Goal: Transaction & Acquisition: Purchase product/service

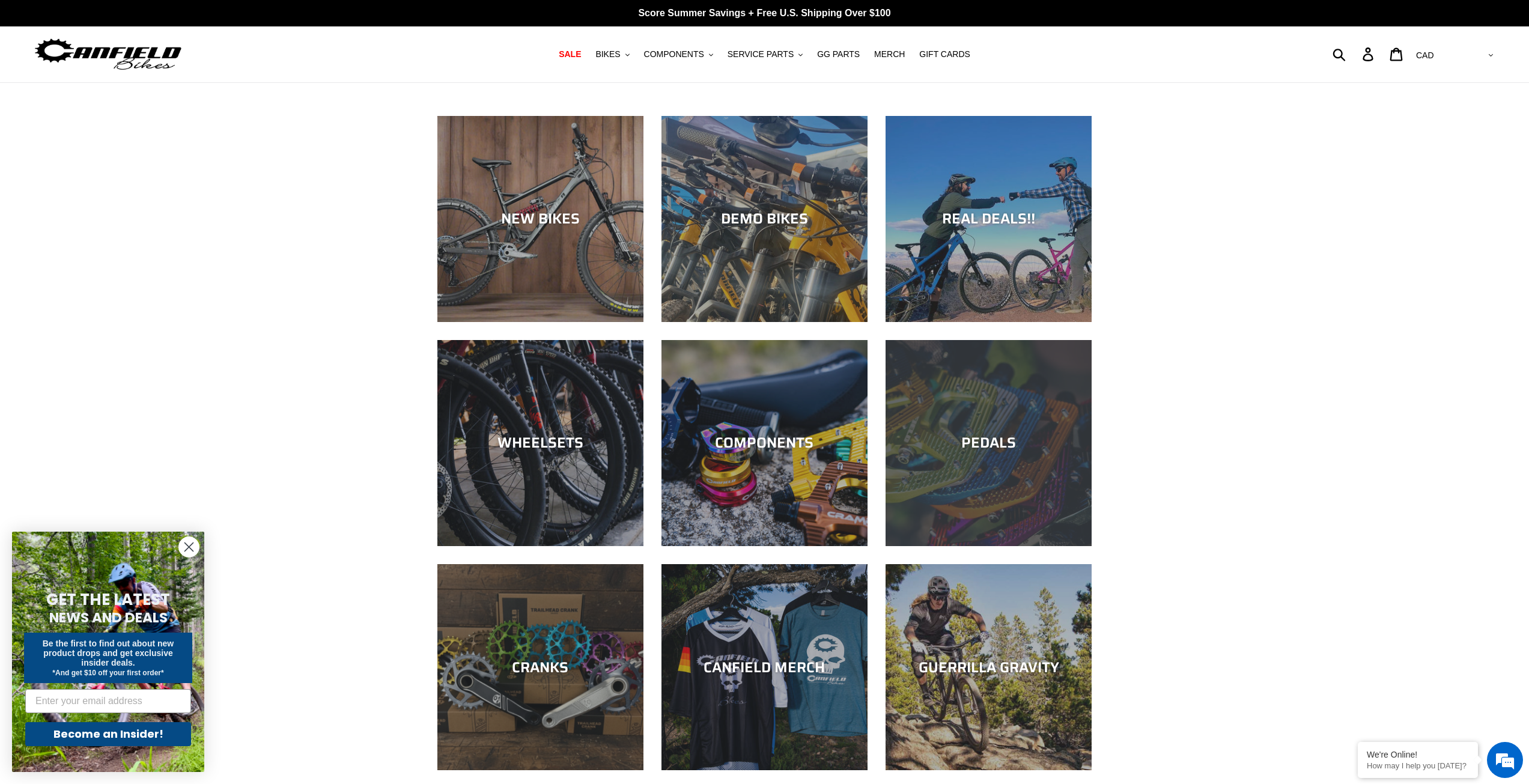
click at [995, 546] on div "PEDALS" at bounding box center [989, 546] width 206 height 0
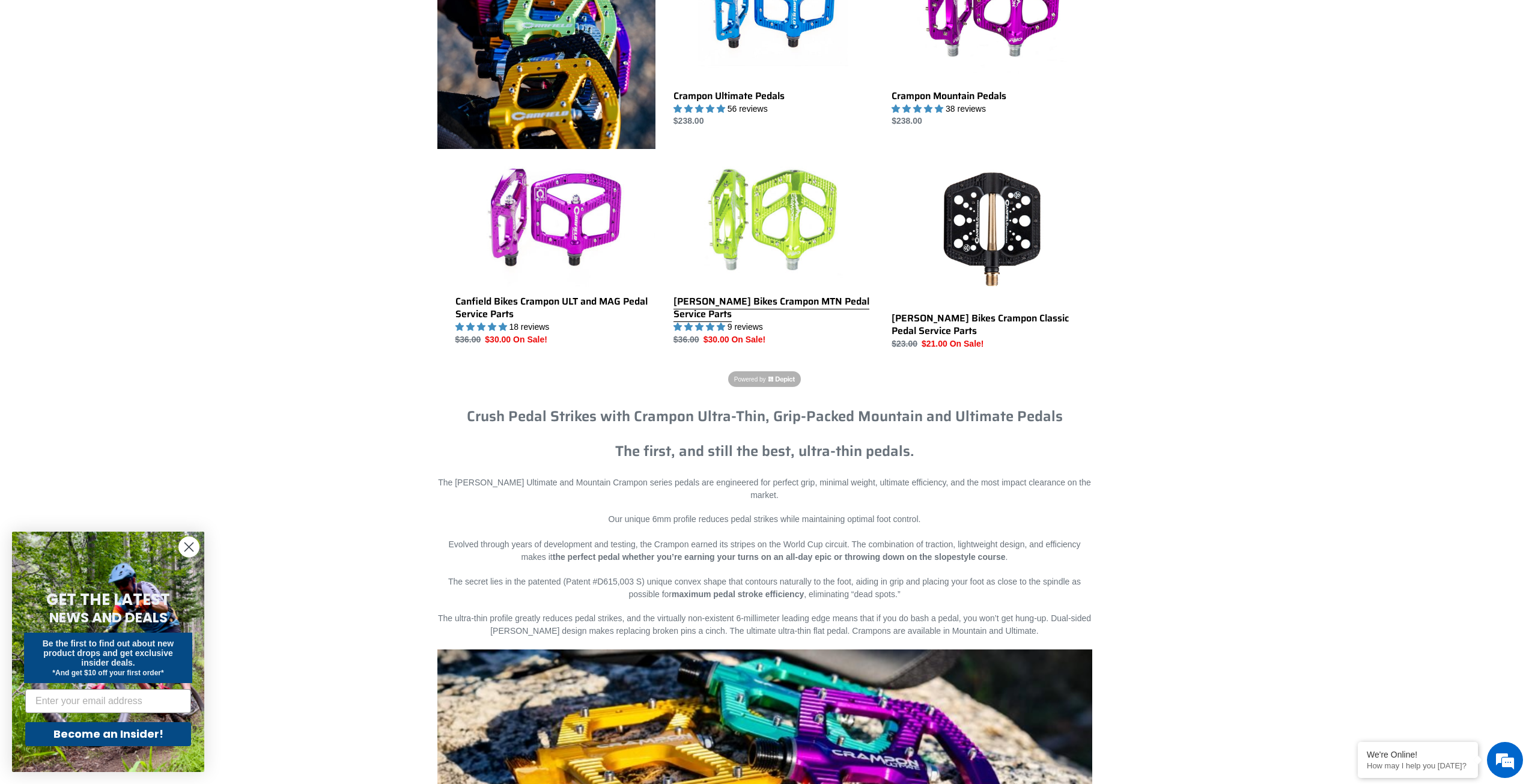
click at [731, 301] on link "Canfield Bikes Crampon MTN Pedal Service Parts" at bounding box center [774, 250] width 200 height 193
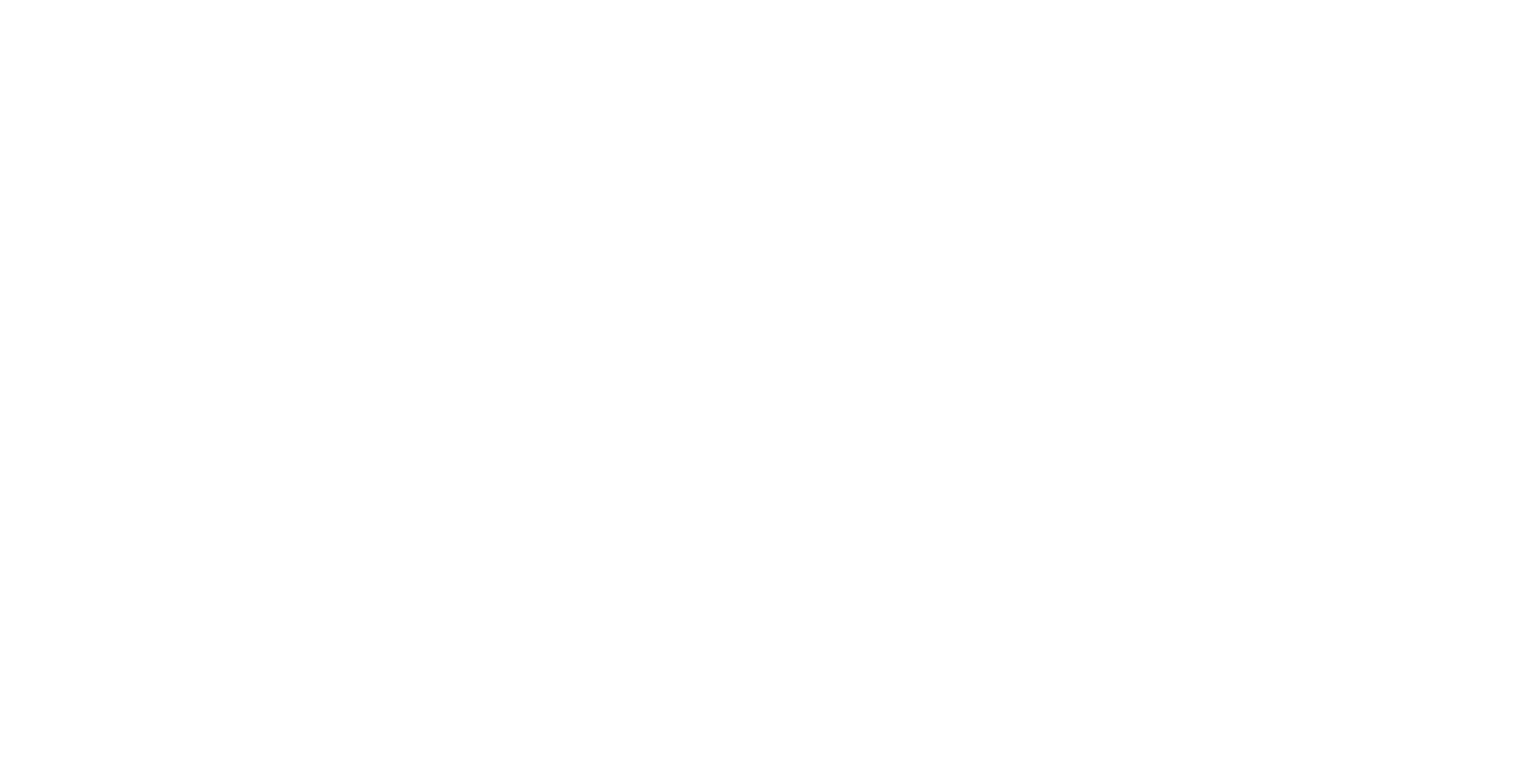
select select "highest-rating"
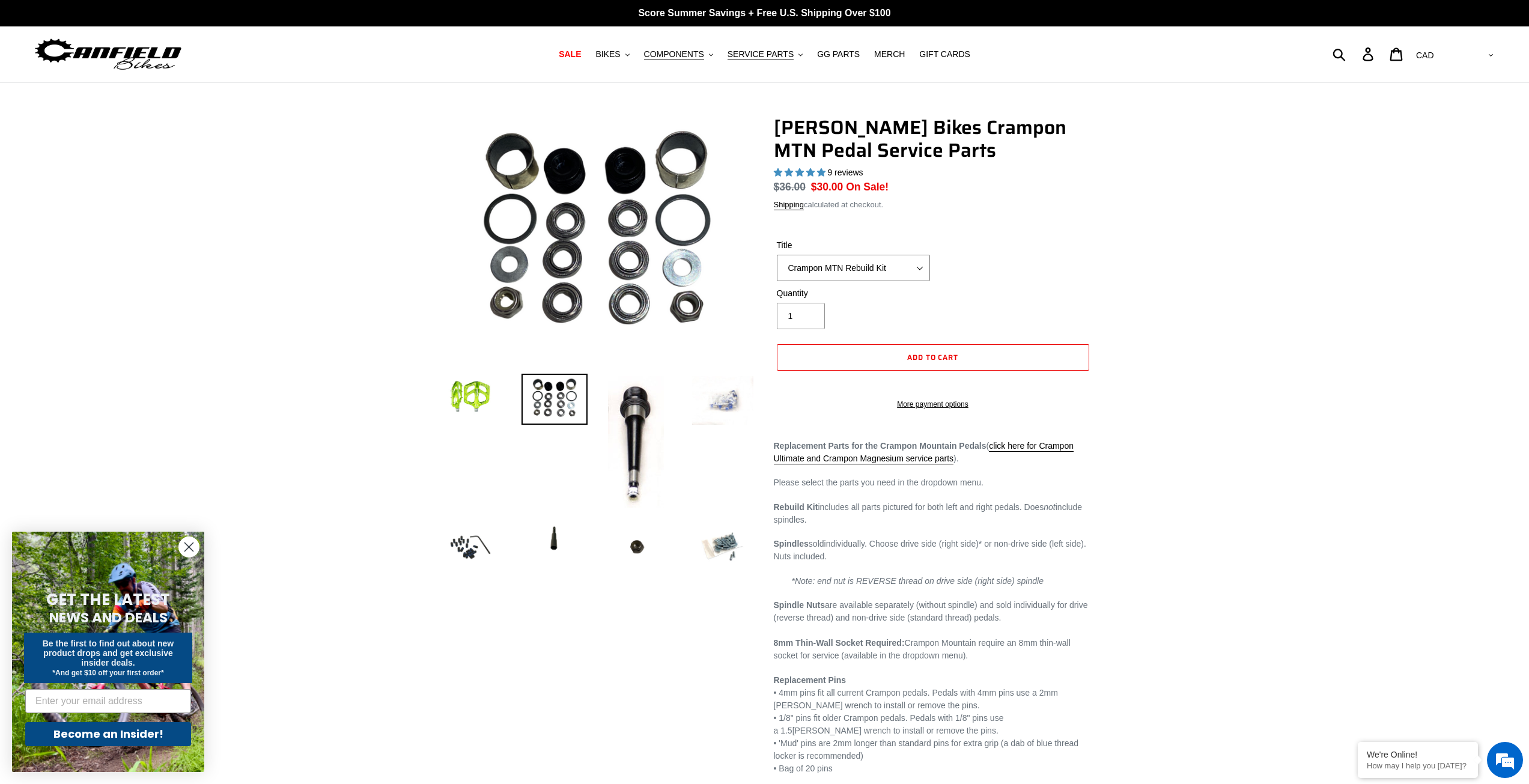
click at [863, 269] on select "Crampon MTN Rebuild Kit Crampon MTN 4mm x 8mm Pin Kit - Silver (20) Crampon MTN…" at bounding box center [853, 268] width 153 height 26
click at [777, 255] on select "Crampon MTN Rebuild Kit Crampon MTN 4mm x 8mm Pin Kit - Silver (20) Crampon MTN…" at bounding box center [853, 268] width 153 height 26
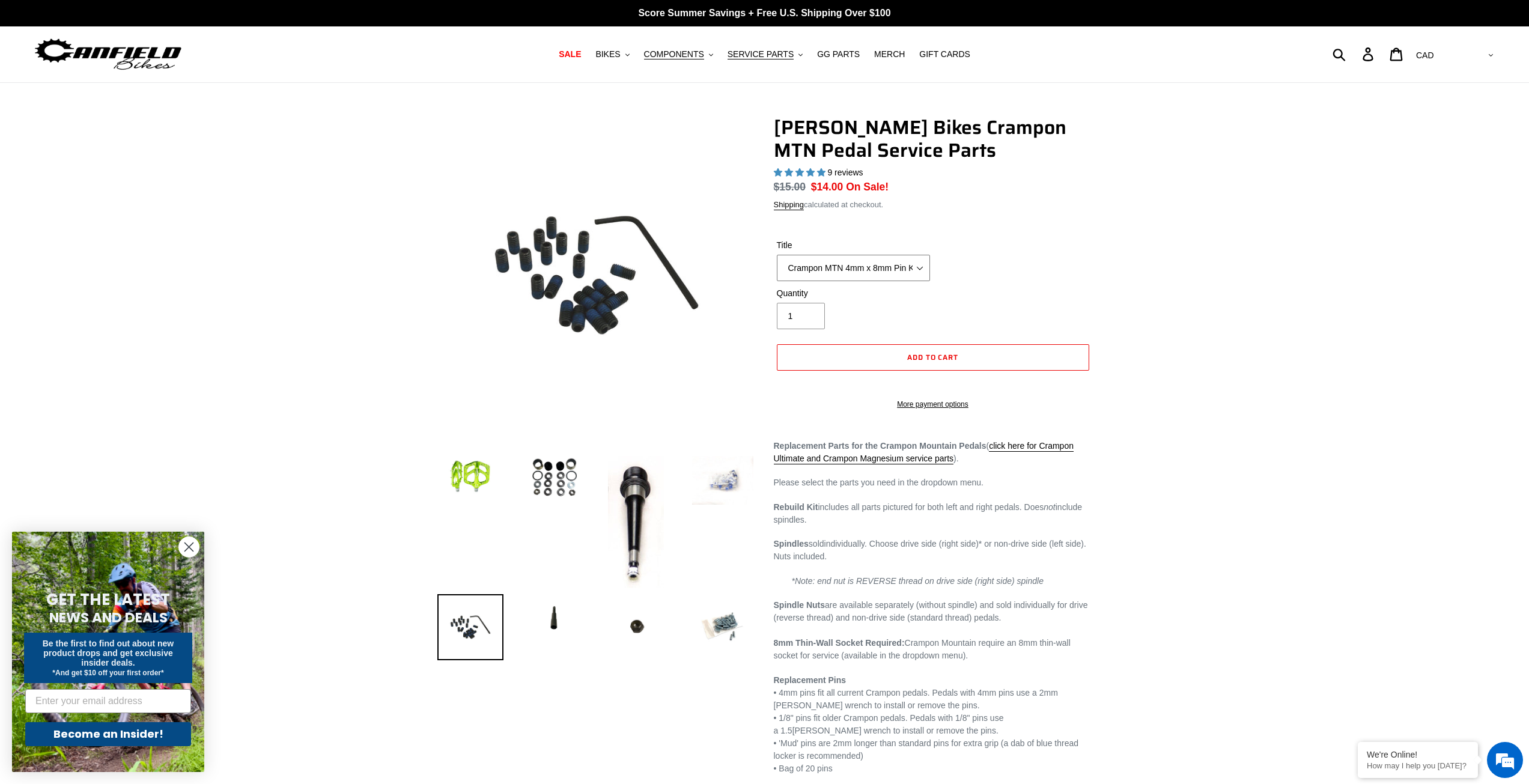
click at [892, 266] on select "Crampon MTN Rebuild Kit Crampon MTN 4mm x 8mm Pin Kit - Silver (20) Crampon MTN…" at bounding box center [853, 268] width 153 height 26
click at [872, 521] on p "Rebuild Kit includes all parts pictured for both left and right pedals. Does no…" at bounding box center [933, 513] width 319 height 25
click at [567, 478] on img at bounding box center [554, 479] width 66 height 51
select select "Crampon MTN Rebuild Kit"
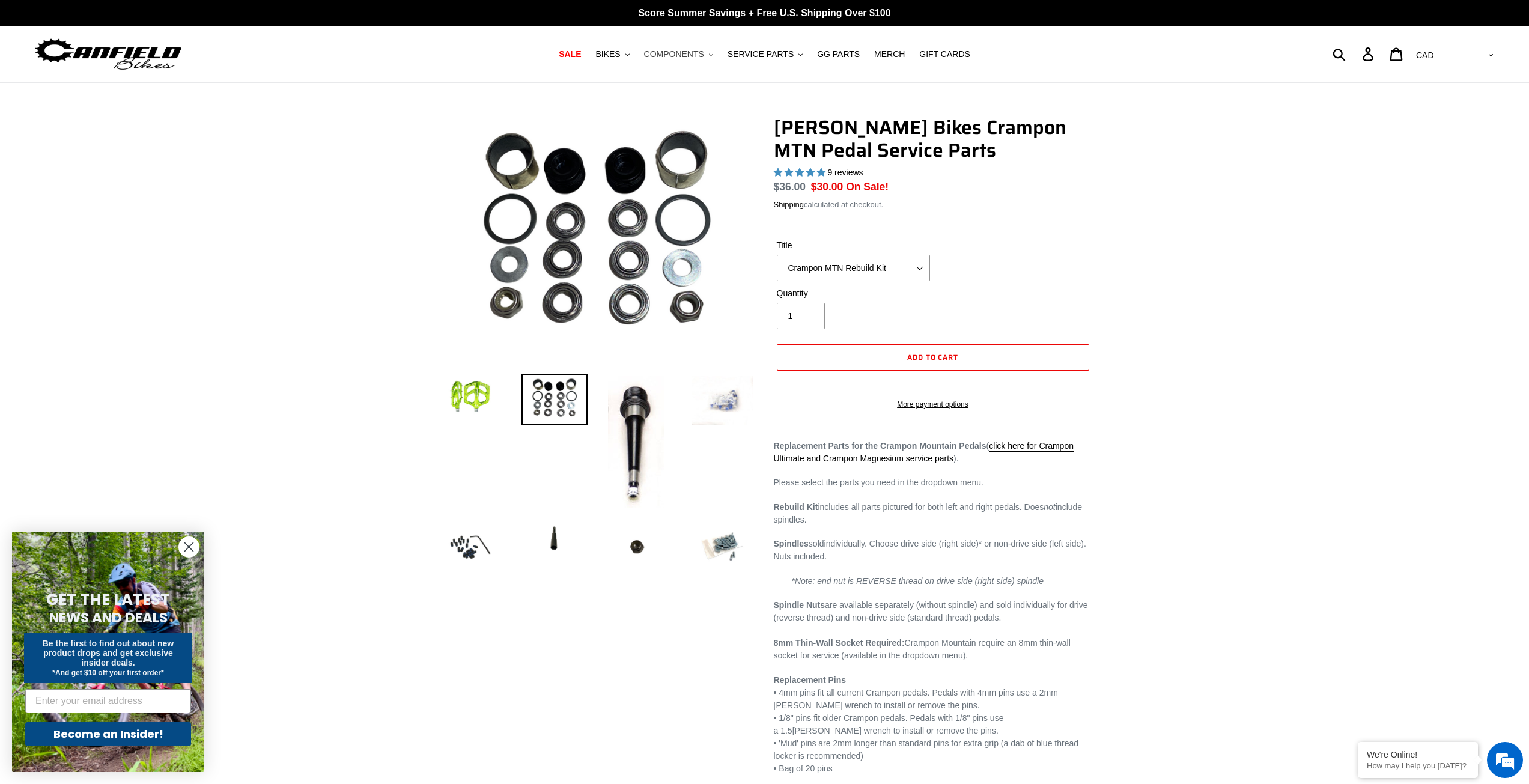
click at [688, 56] on span "COMPONENTS" at bounding box center [674, 54] width 60 height 10
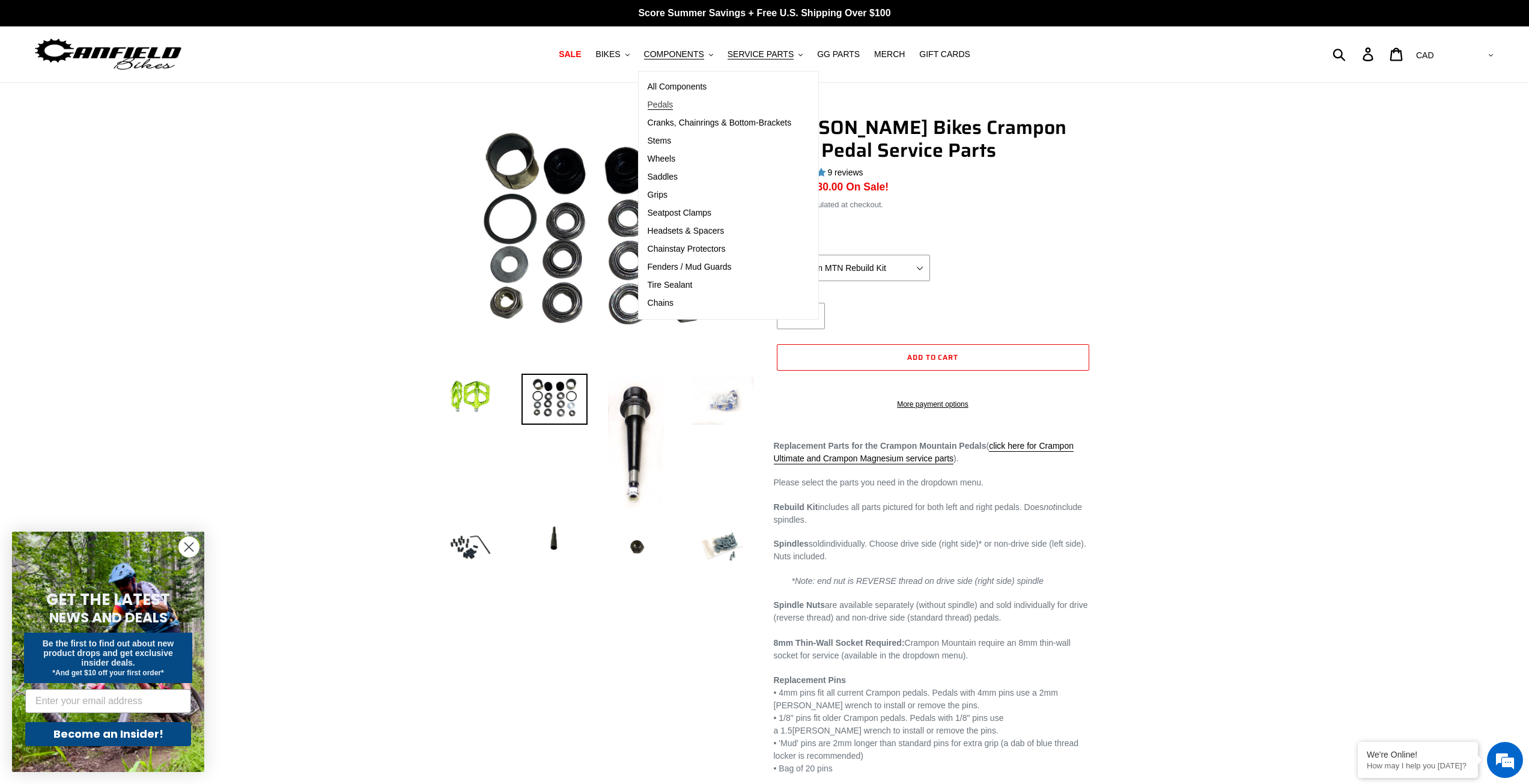
click at [667, 107] on span "Pedals" at bounding box center [661, 105] width 26 height 10
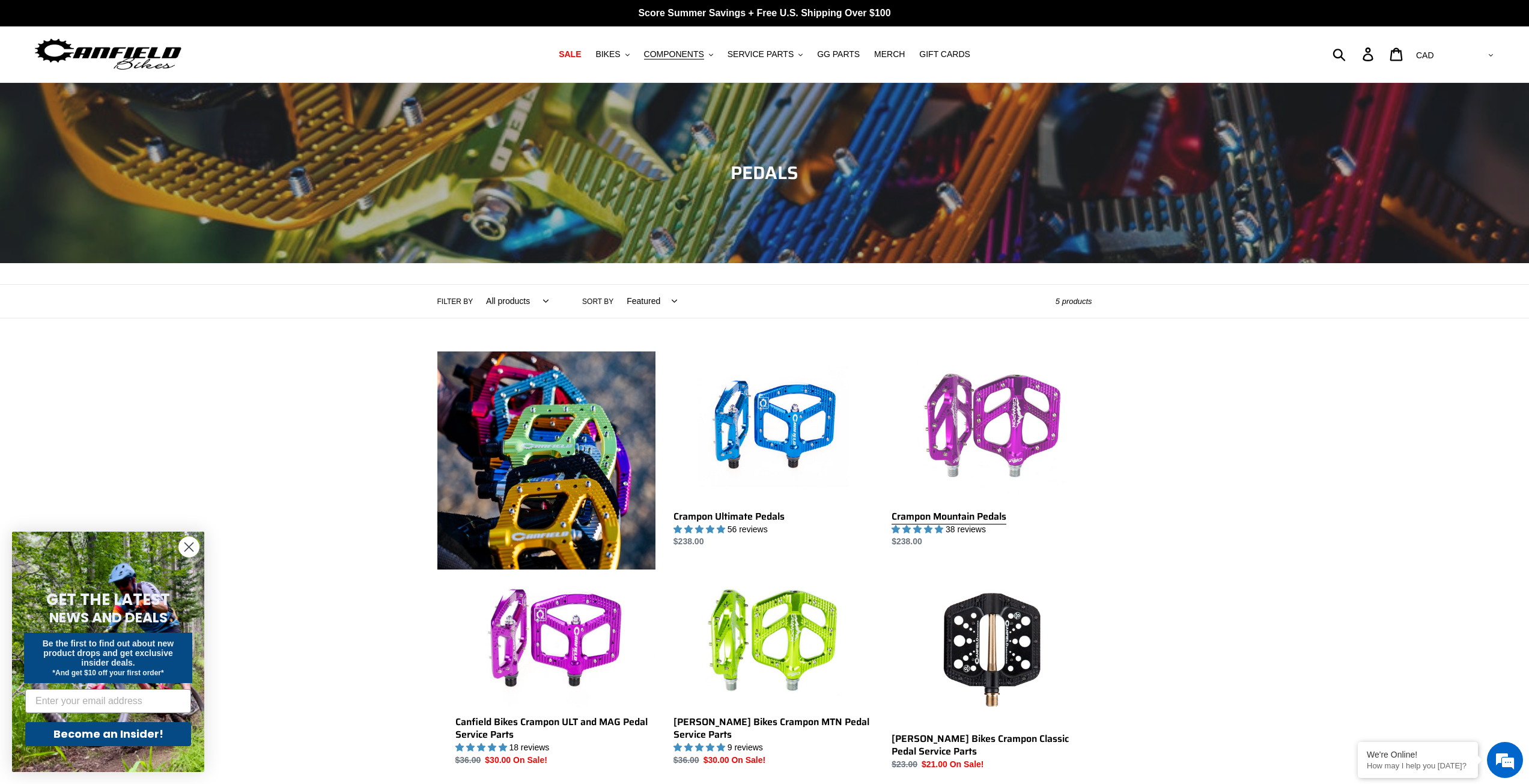
click at [971, 421] on link "Crampon Mountain Pedals" at bounding box center [992, 449] width 200 height 197
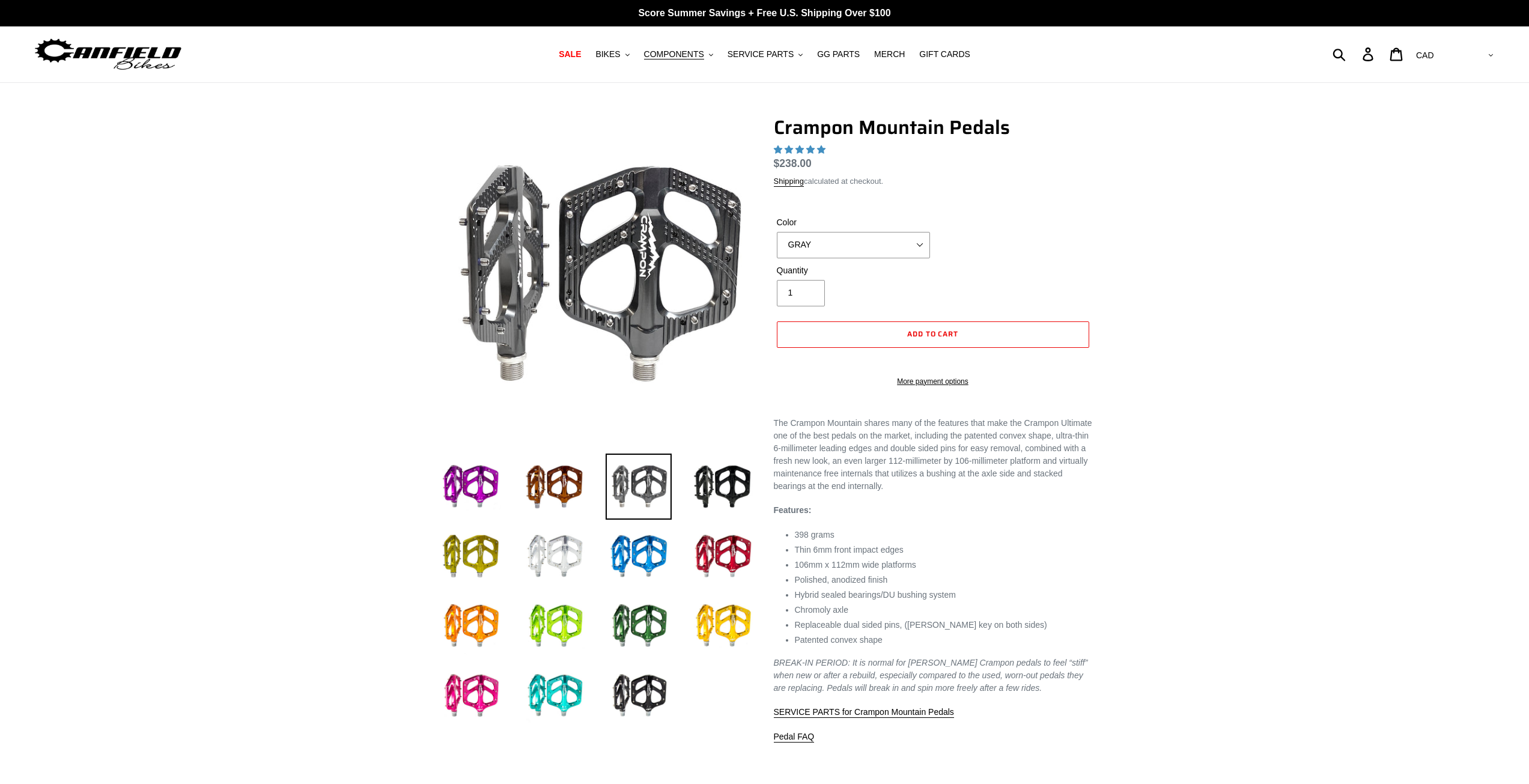
select select "highest-rating"
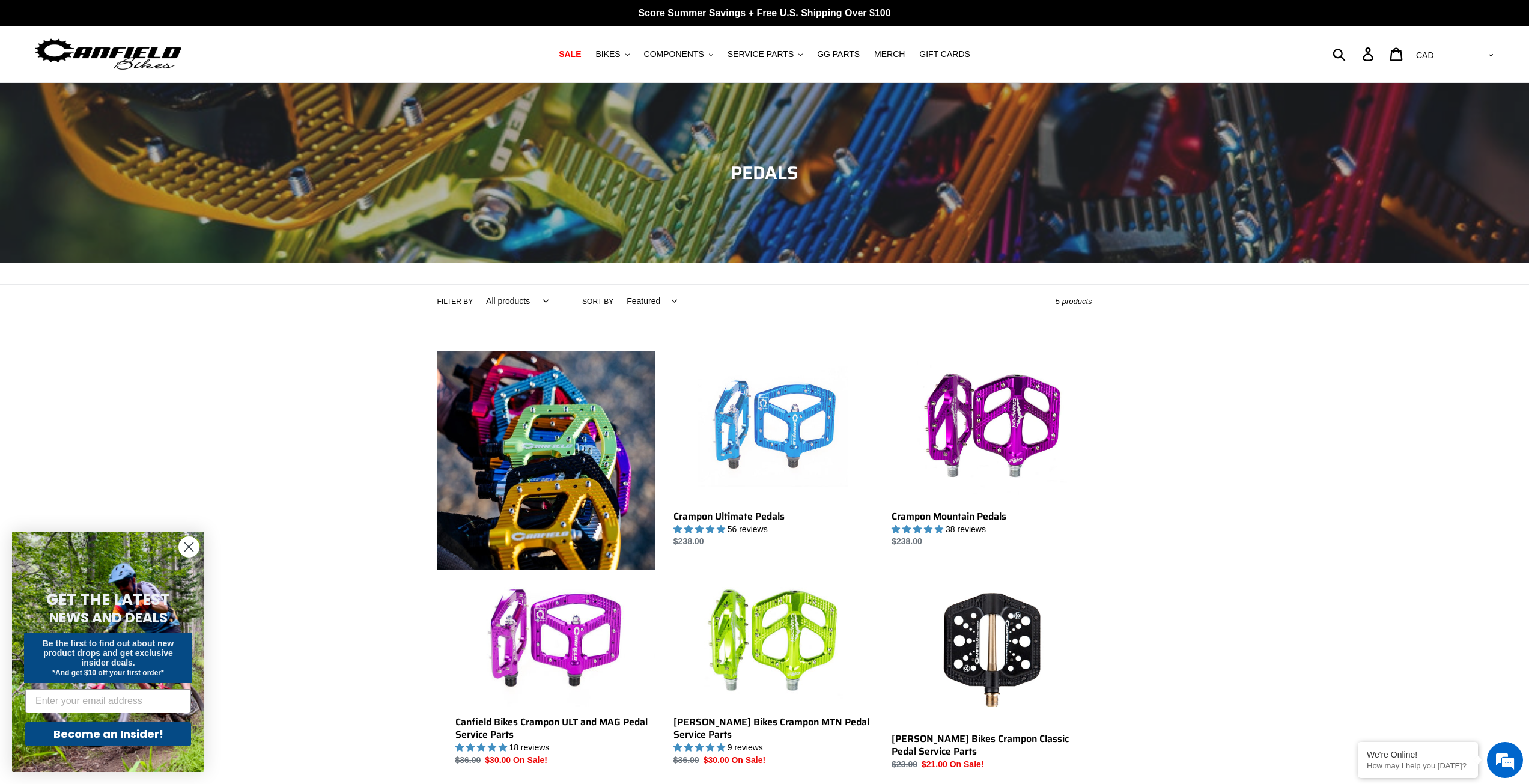
click at [802, 387] on link "Crampon Ultimate Pedals" at bounding box center [774, 449] width 200 height 197
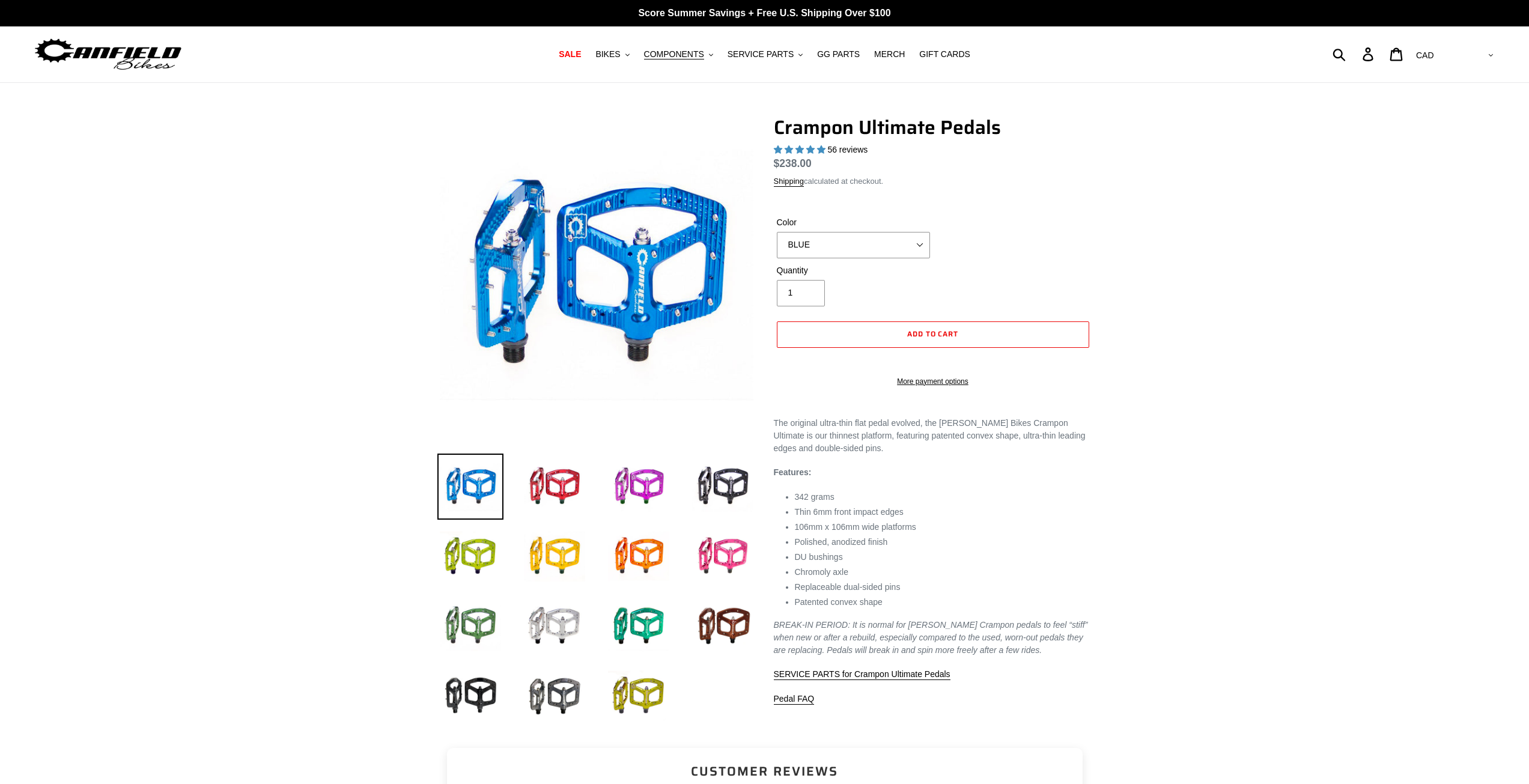
select select "highest-rating"
